Goal: Information Seeking & Learning: Understand process/instructions

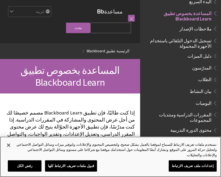
click at [82, 165] on button "قبول ملفات تعريف الارتباط كلها" at bounding box center [71, 166] width 52 height 11
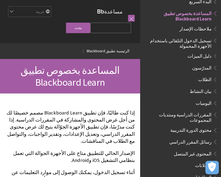
click at [216, 75] on span "Book outline for Blackboard App Help" at bounding box center [215, 78] width 6 height 7
click at [212, 80] on span "Book outline for Blackboard App Help" at bounding box center [215, 78] width 6 height 7
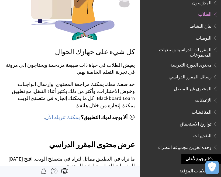
scroll to position [164, 0]
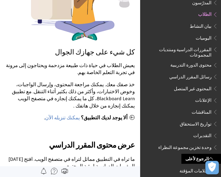
click at [70, 115] on link "يمكنك تنزيله الآن" at bounding box center [62, 118] width 35 height 6
